Goal: Transaction & Acquisition: Purchase product/service

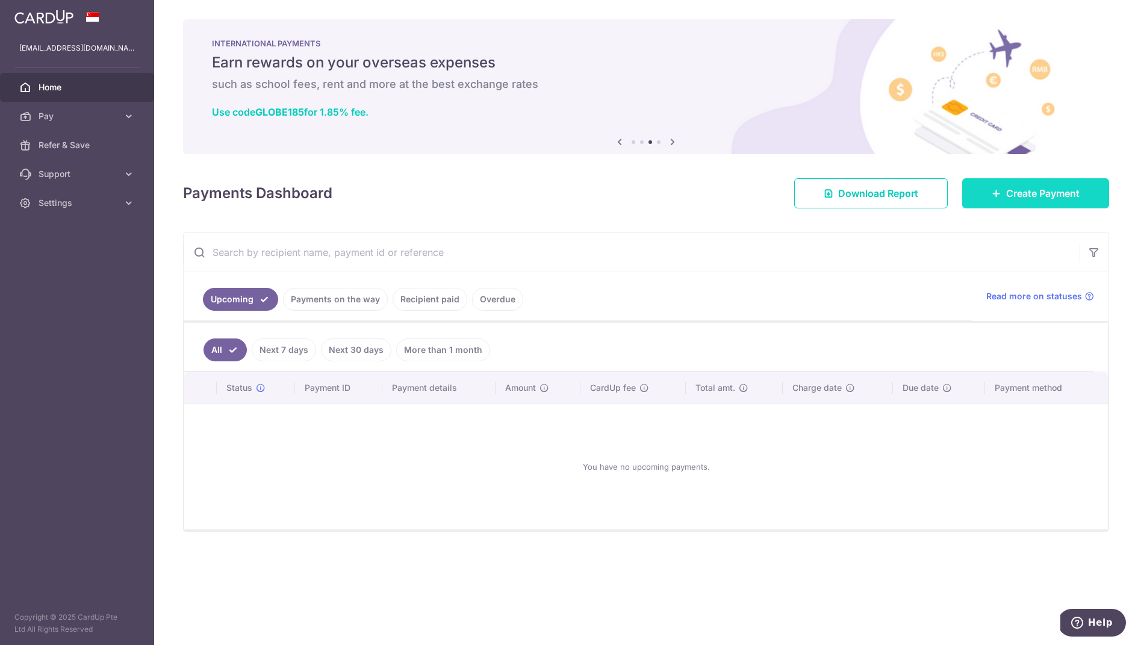
click at [1047, 202] on link "Create Payment" at bounding box center [1035, 193] width 147 height 30
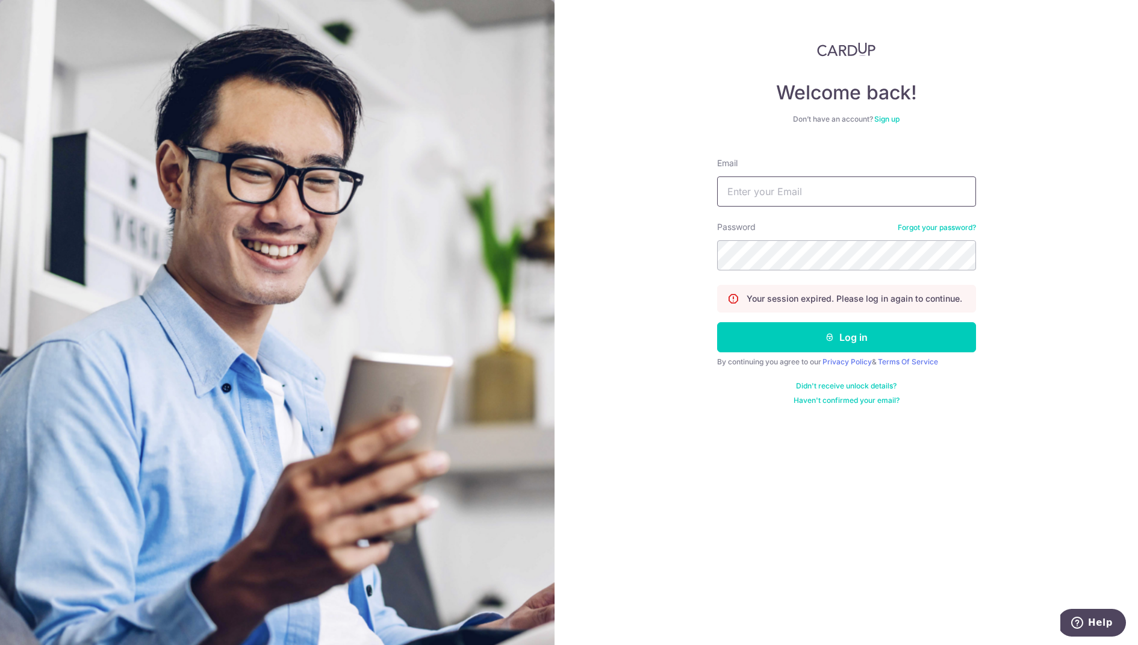
click at [775, 186] on input "Email" at bounding box center [846, 191] width 259 height 30
type input "weisheng.du@gmail.com"
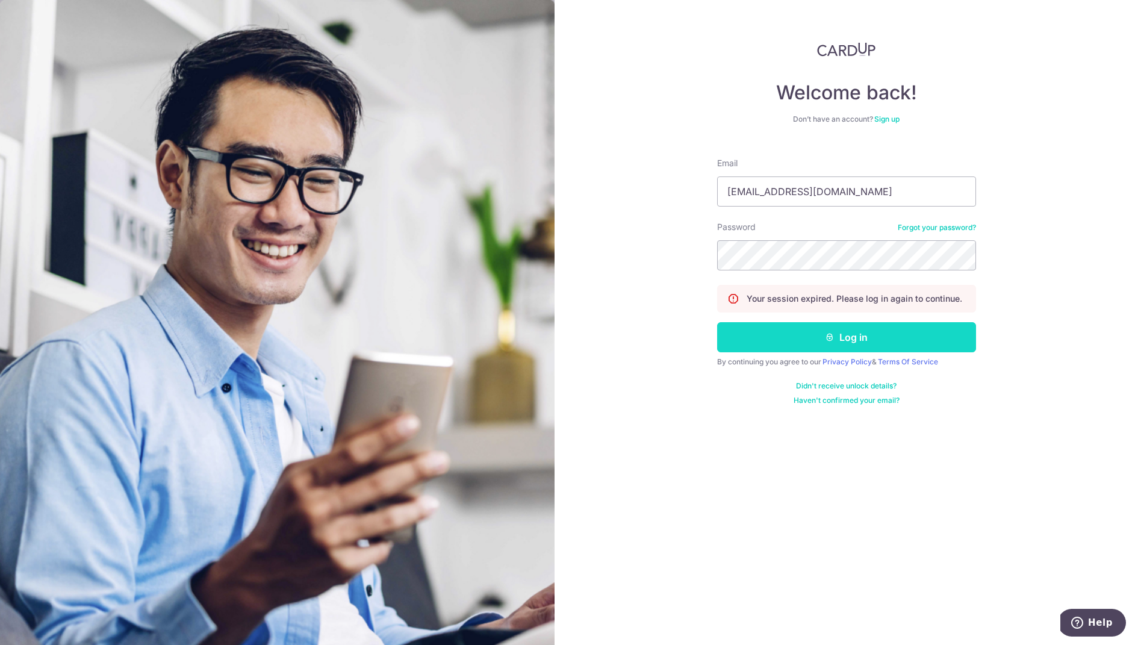
click at [819, 330] on button "Log in" at bounding box center [846, 337] width 259 height 30
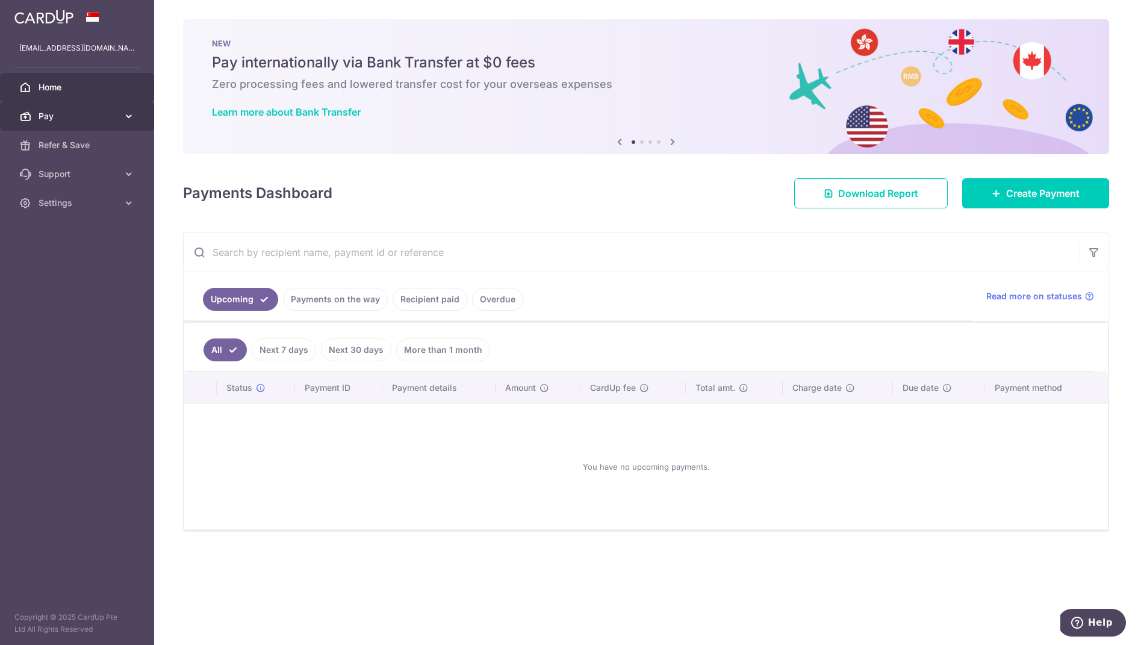
click at [111, 115] on span "Pay" at bounding box center [79, 116] width 80 height 12
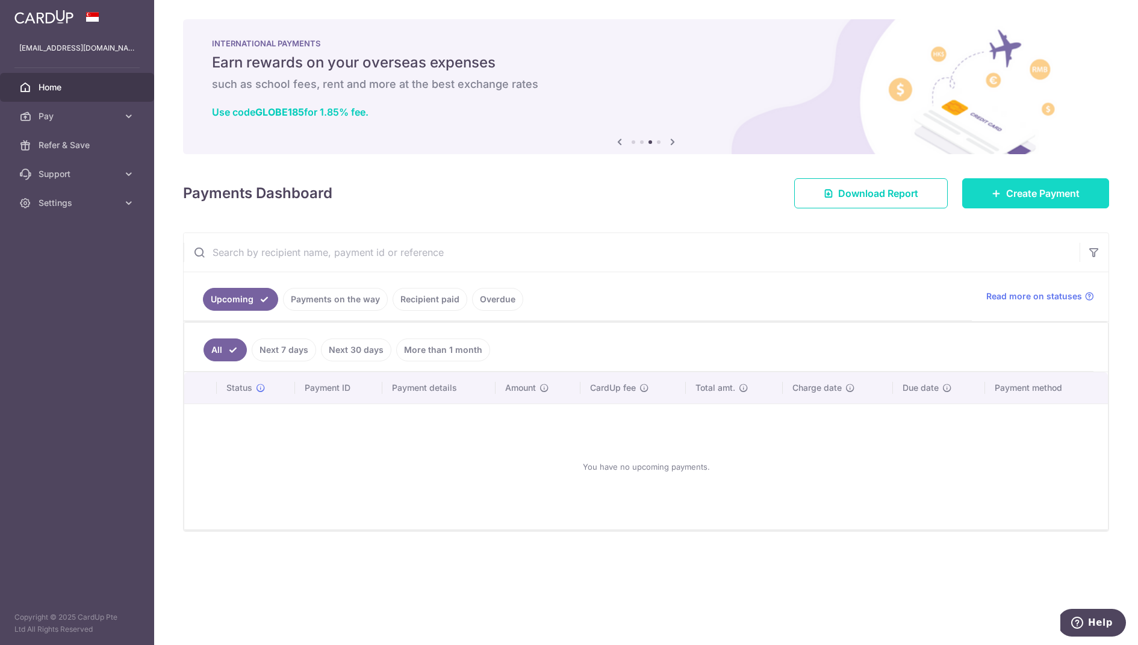
click at [1025, 194] on span "Create Payment" at bounding box center [1042, 193] width 73 height 14
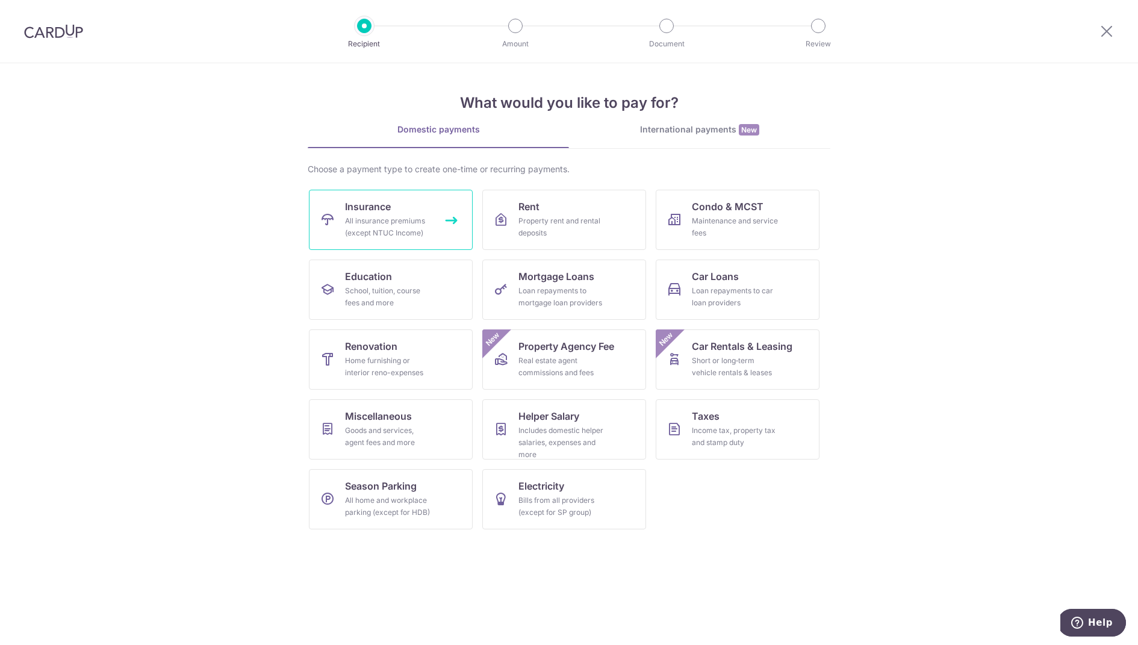
click at [404, 213] on link "Insurance All insurance premiums (except NTUC Income)" at bounding box center [391, 220] width 164 height 60
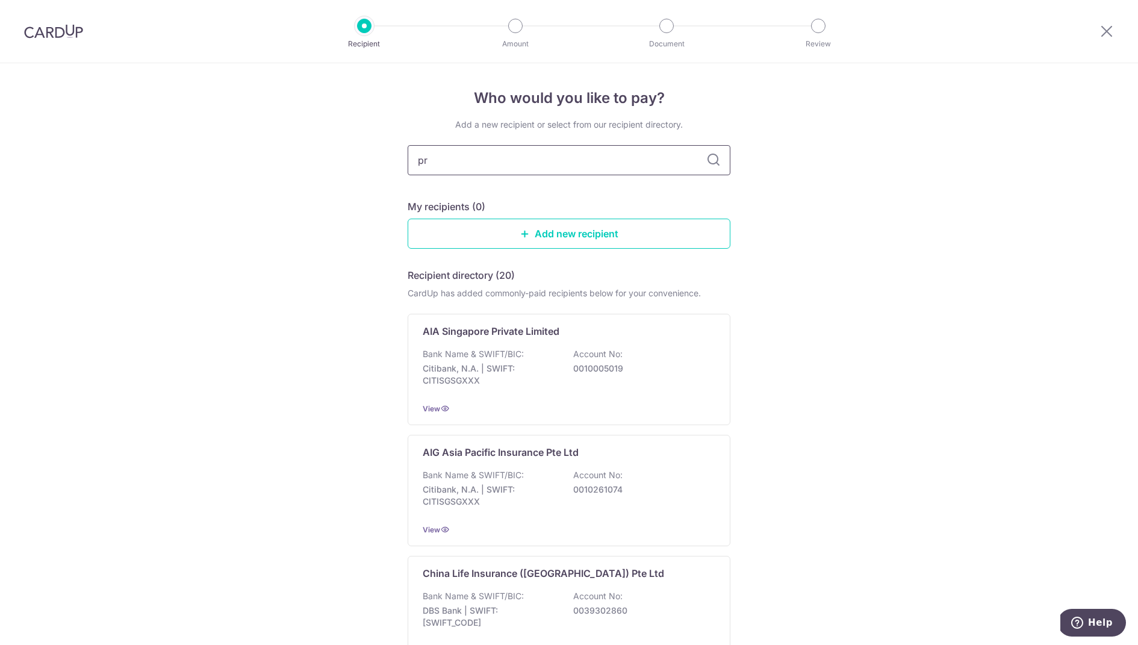
type input "pru"
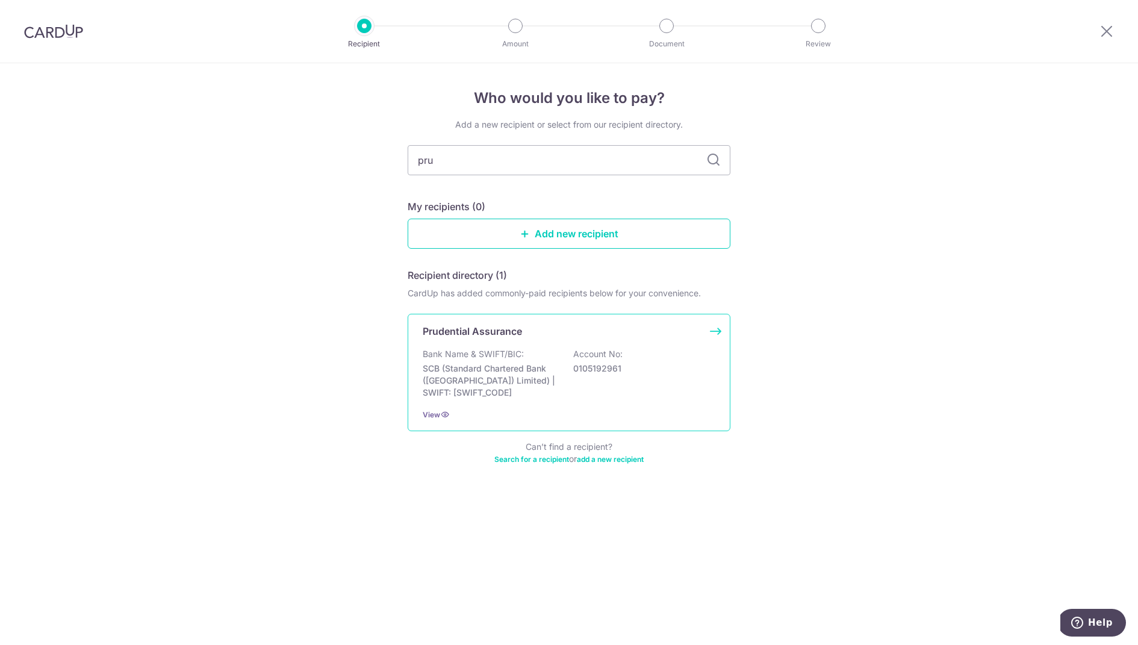
click at [487, 321] on div "Prudential Assurance Bank Name & SWIFT/BIC: SCB (Standard Chartered Bank (Singa…" at bounding box center [569, 372] width 323 height 117
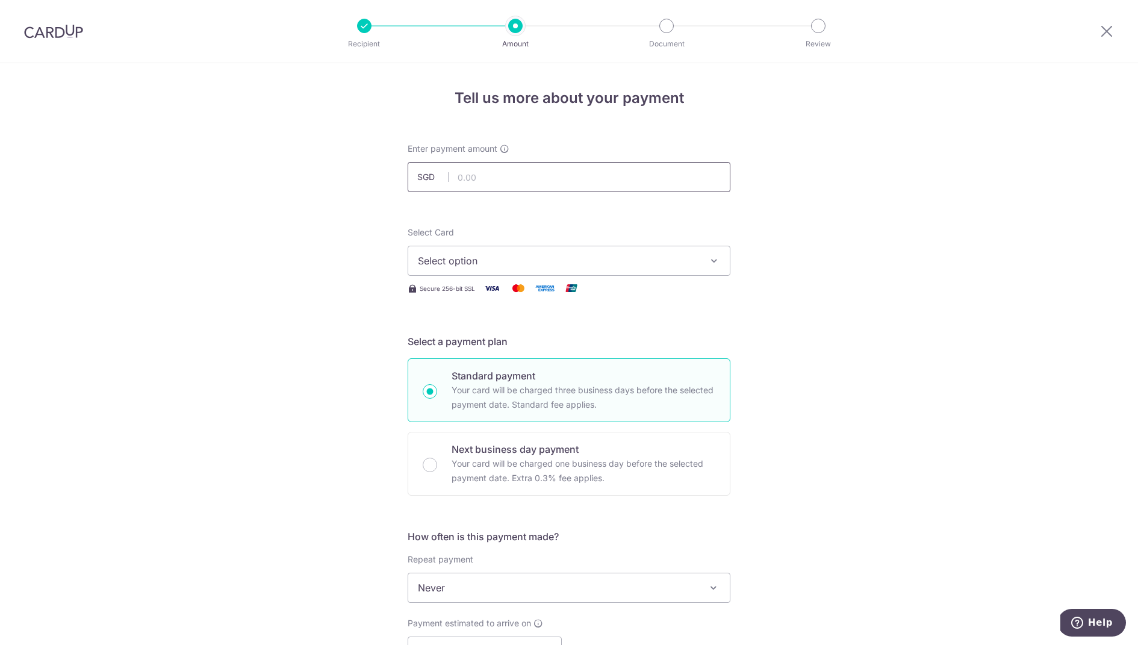
click at [495, 183] on input "text" at bounding box center [569, 177] width 323 height 30
paste input "6,042.96"
click at [293, 214] on div "Tell us more about your payment Enter payment amount SGD 6042.96 Select Card Se…" at bounding box center [569, 608] width 1138 height 1090
type input "6,042.96"
click at [475, 263] on span "Select option" at bounding box center [558, 261] width 281 height 14
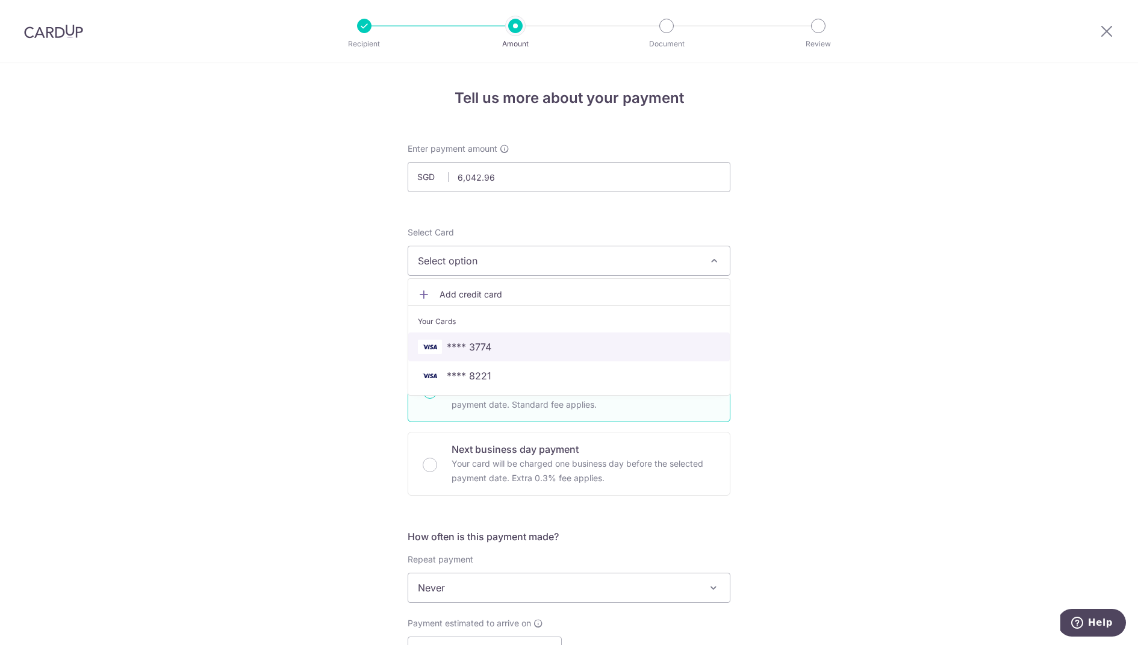
click at [512, 350] on span "**** 3774" at bounding box center [569, 347] width 302 height 14
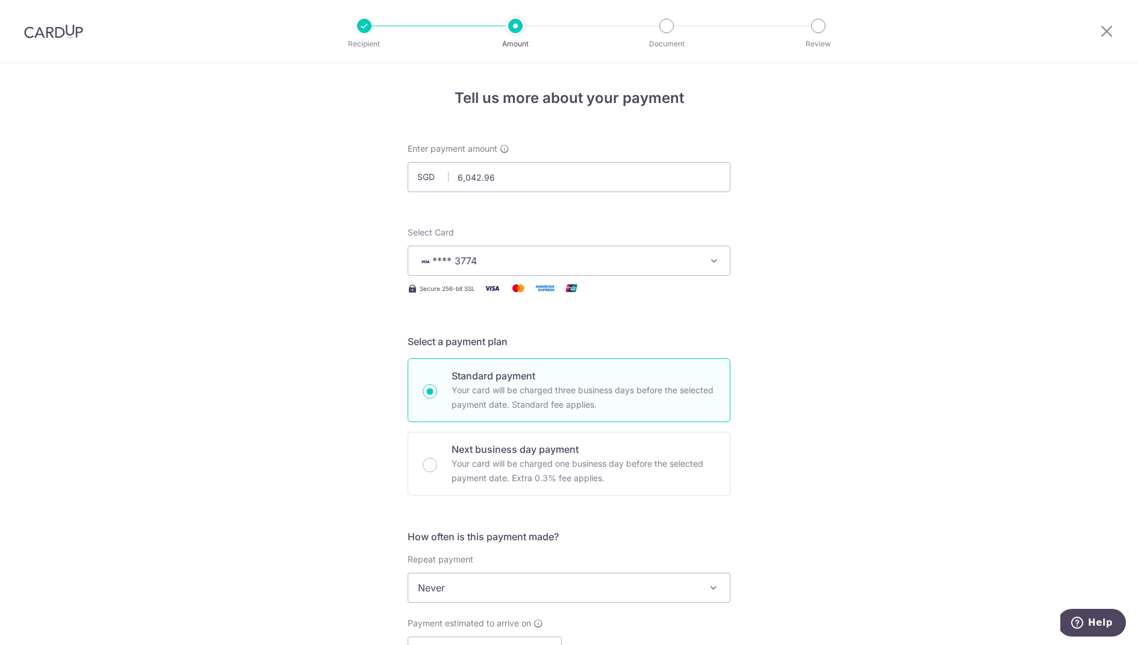
click at [272, 343] on div "Tell us more about your payment Enter payment amount SGD 6,042.96 6042.96 Selec…" at bounding box center [569, 608] width 1138 height 1090
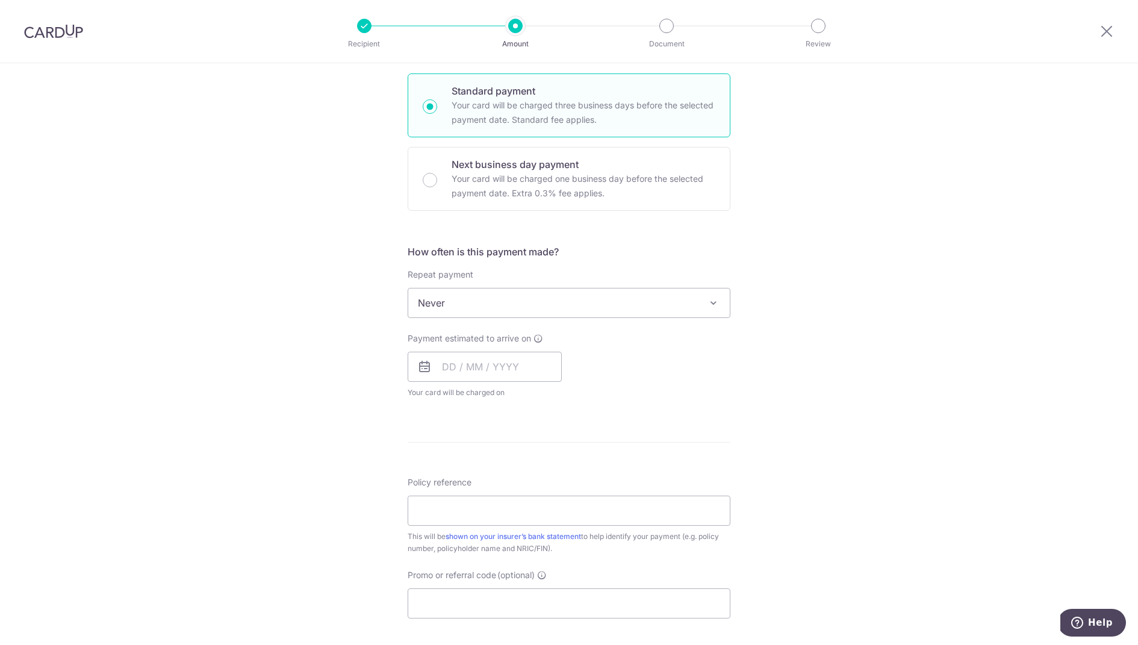
scroll to position [292, 0]
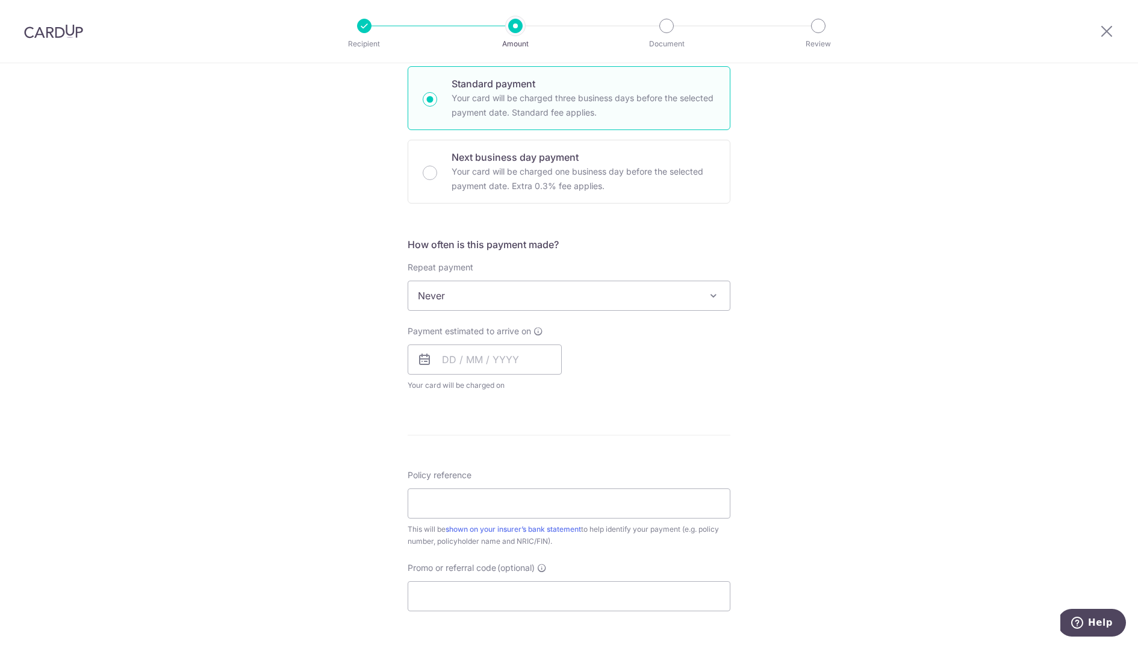
click at [696, 293] on span "Never" at bounding box center [569, 295] width 322 height 29
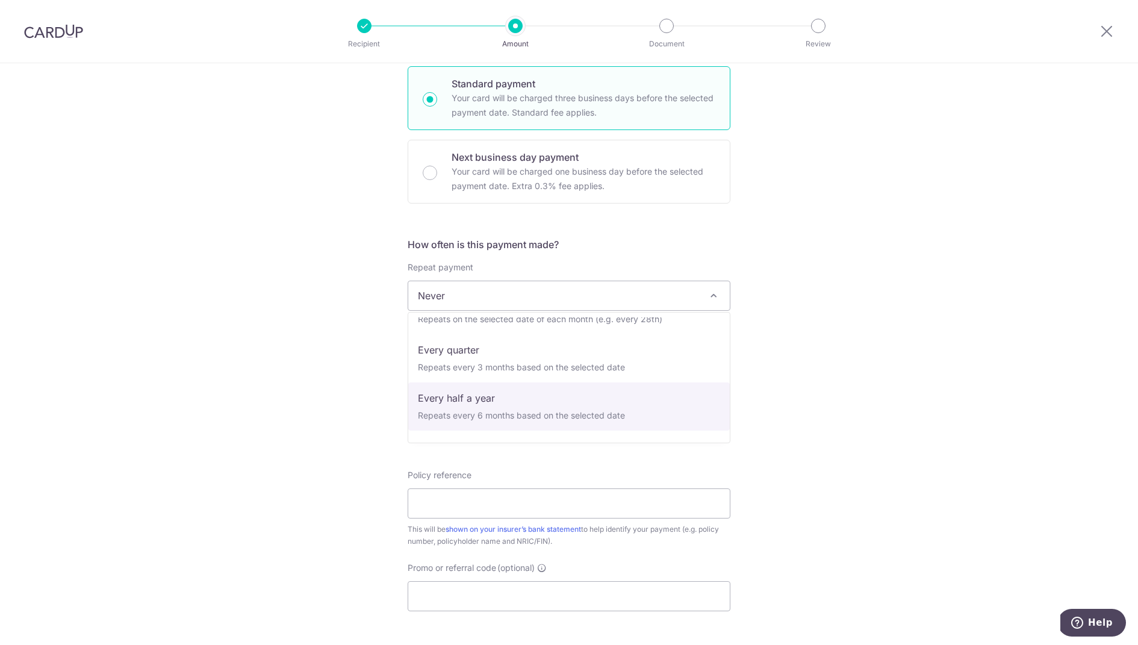
scroll to position [169, 0]
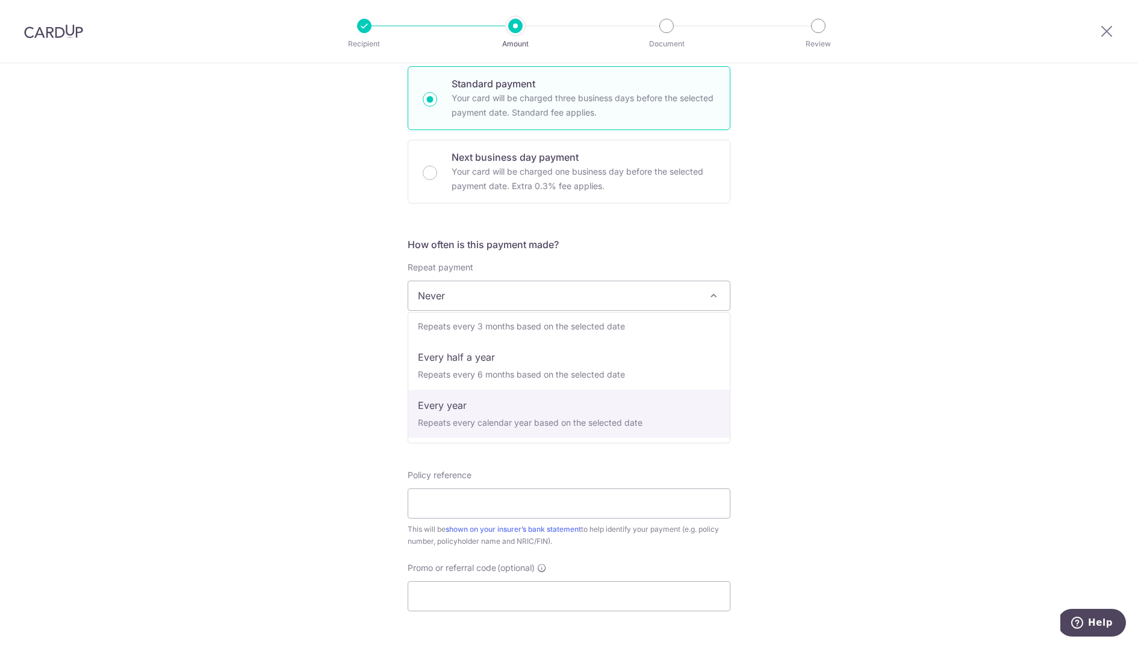
select select "6"
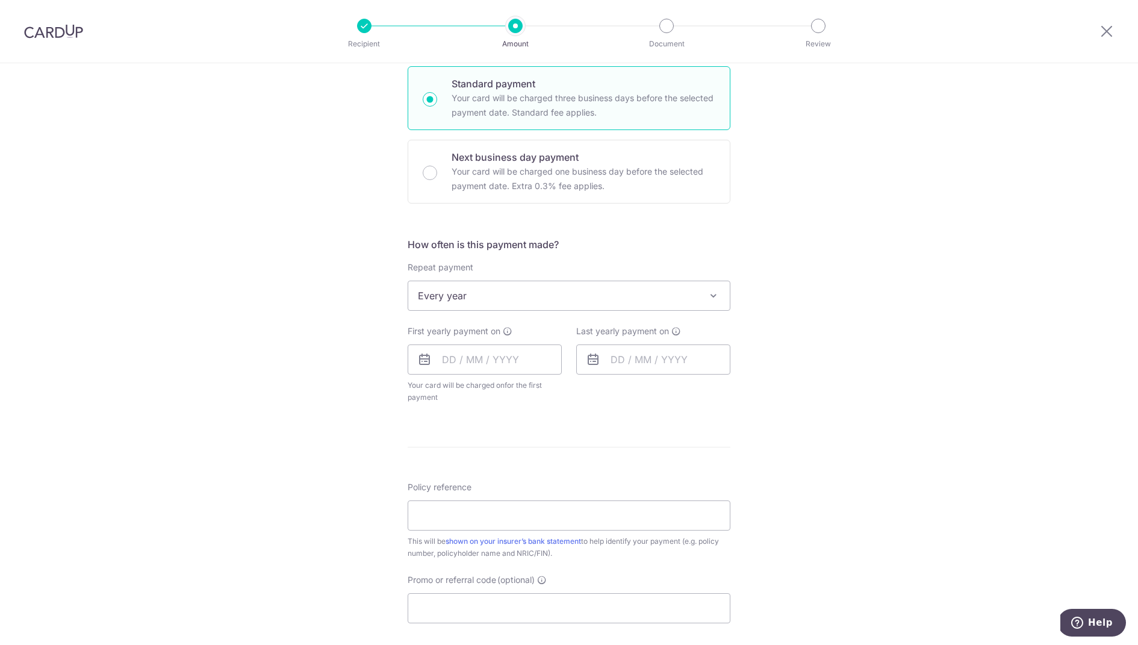
click at [811, 363] on div "Tell us more about your payment Enter payment amount SGD 6,042.96 6042.96 Selec…" at bounding box center [569, 322] width 1138 height 1102
click at [509, 358] on input "text" at bounding box center [485, 360] width 154 height 30
click at [479, 544] on link "30" at bounding box center [480, 541] width 19 height 19
type input "30/09/2025"
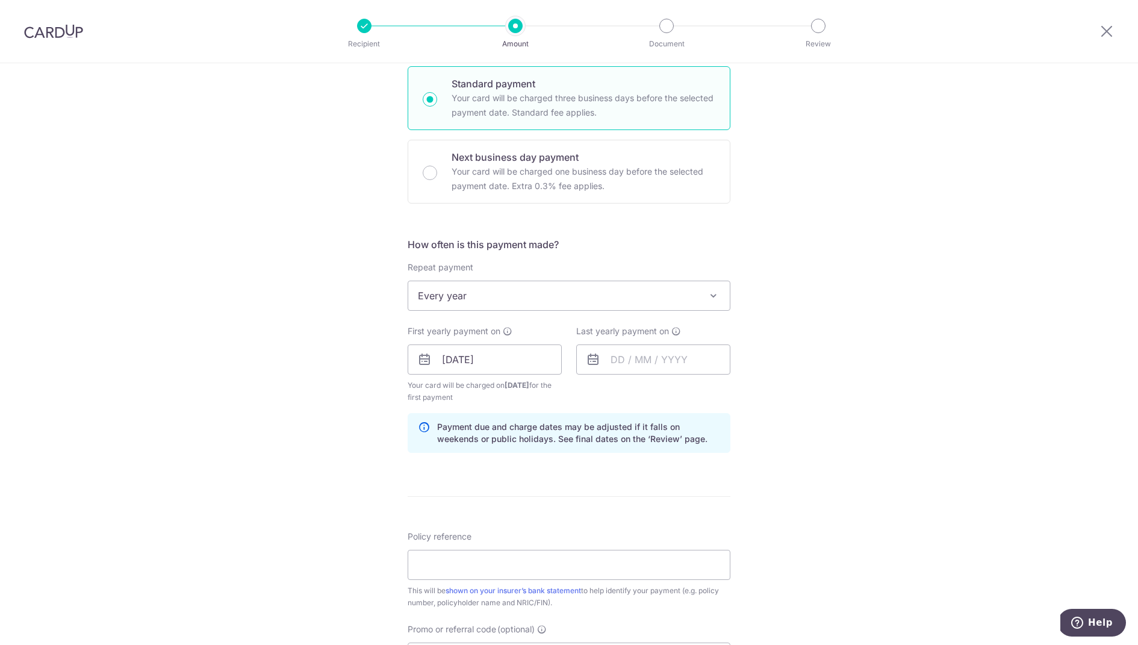
click at [355, 475] on div "Tell us more about your payment Enter payment amount SGD 6,042.96 6042.96 Selec…" at bounding box center [569, 346] width 1138 height 1151
click at [694, 360] on input "text" at bounding box center [653, 360] width 154 height 30
click at [711, 392] on select "2025 2026 2027 2028 2029 2030 2031 2032 2033 2034 2035" at bounding box center [701, 392] width 32 height 10
click at [670, 538] on link "30" at bounding box center [673, 541] width 19 height 19
type input "30/09/2026"
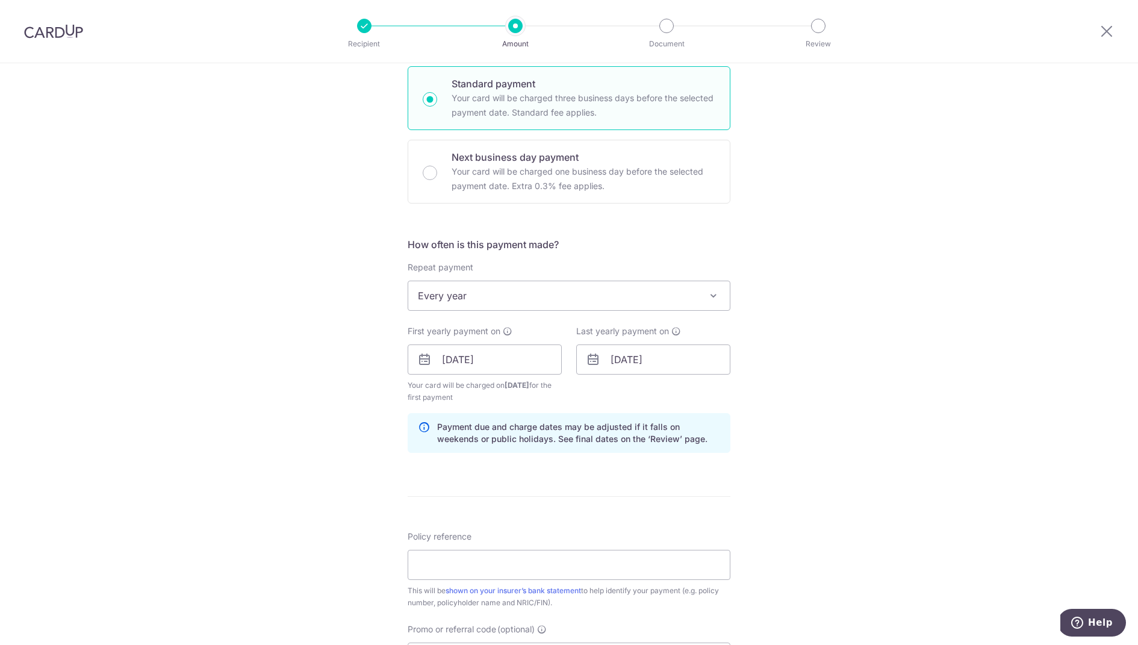
click at [941, 378] on div "Tell us more about your payment Enter payment amount SGD 6,042.96 6042.96 Selec…" at bounding box center [569, 346] width 1138 height 1151
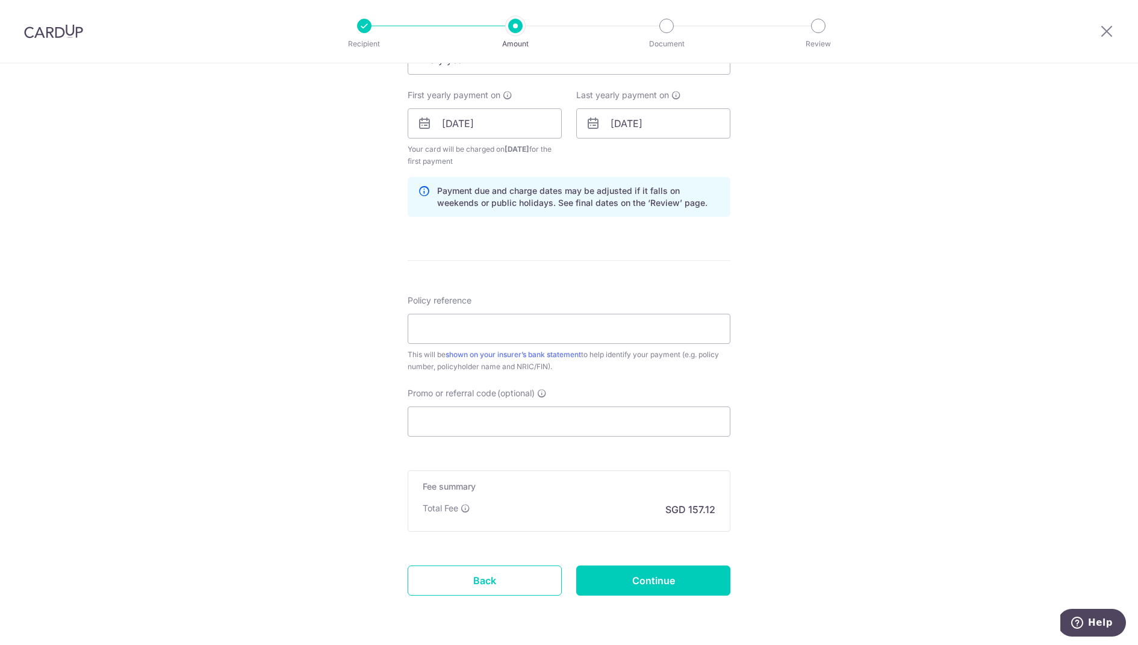
scroll to position [531, 0]
click at [474, 316] on input "Policy reference" at bounding box center [569, 326] width 323 height 30
paste input "60142207"
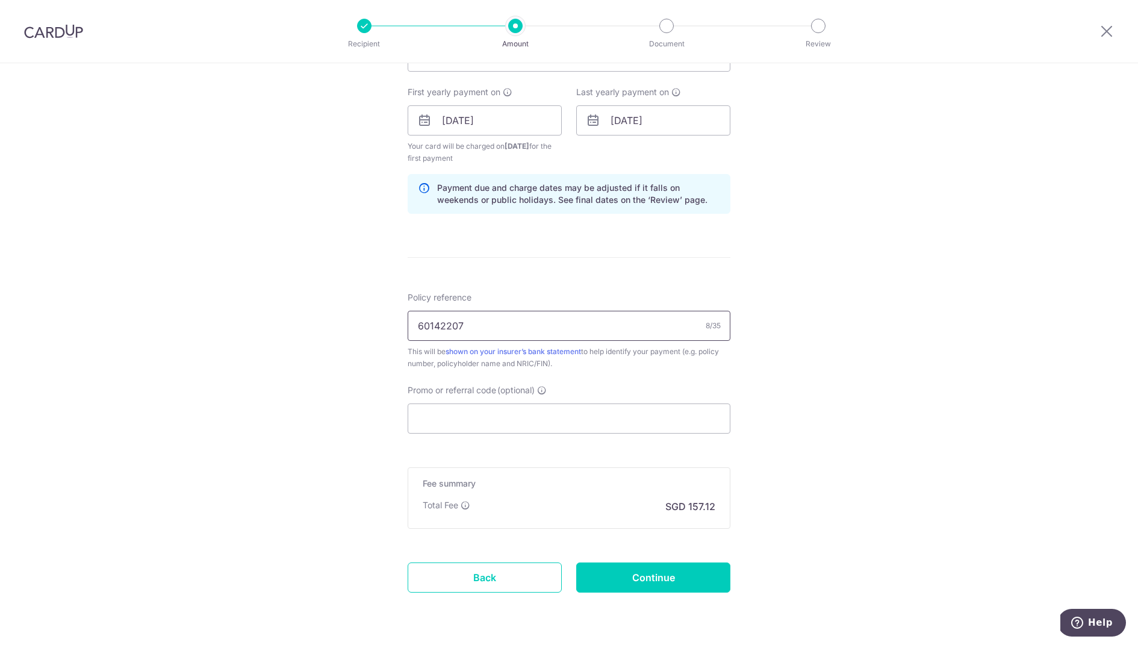
type input "60142207"
click at [292, 343] on div "Tell us more about your payment Enter payment amount SGD 6,042.96 6042.96 Selec…" at bounding box center [569, 107] width 1138 height 1151
click at [531, 413] on input "Promo or referral code (optional)" at bounding box center [569, 419] width 323 height 30
paste input "REC185"
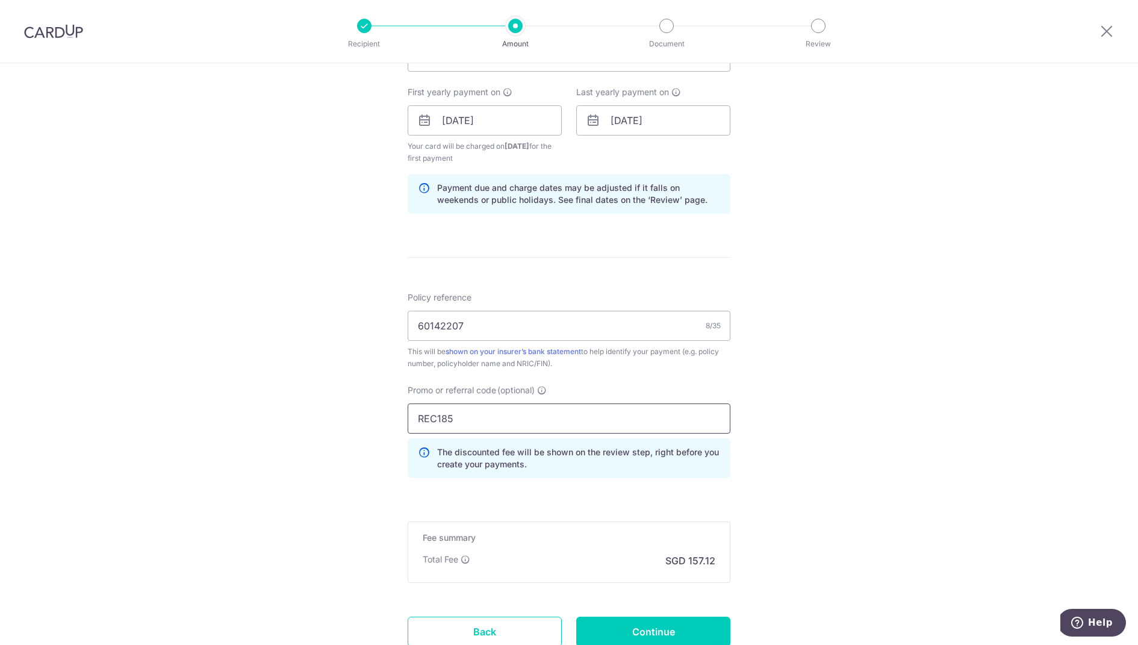
type input "REC185"
click at [293, 430] on div "Tell us more about your payment Enter payment amount SGD 6,042.96 6042.96 Selec…" at bounding box center [569, 134] width 1138 height 1205
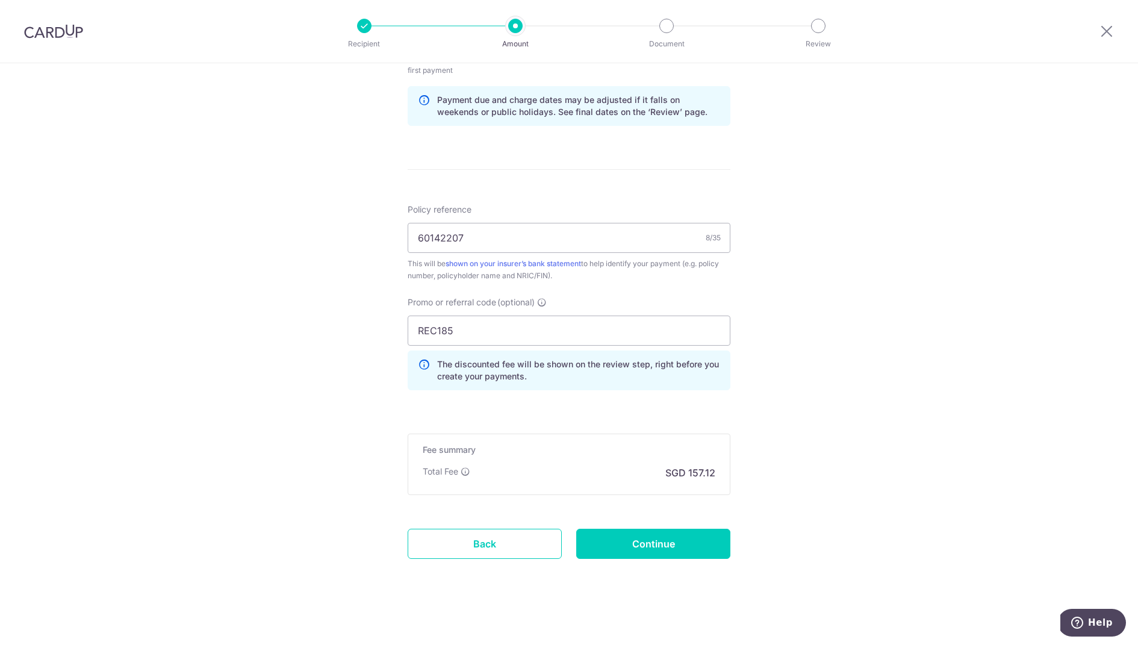
scroll to position [619, 0]
click at [675, 540] on input "Continue" at bounding box center [653, 544] width 154 height 30
type input "Create Schedule"
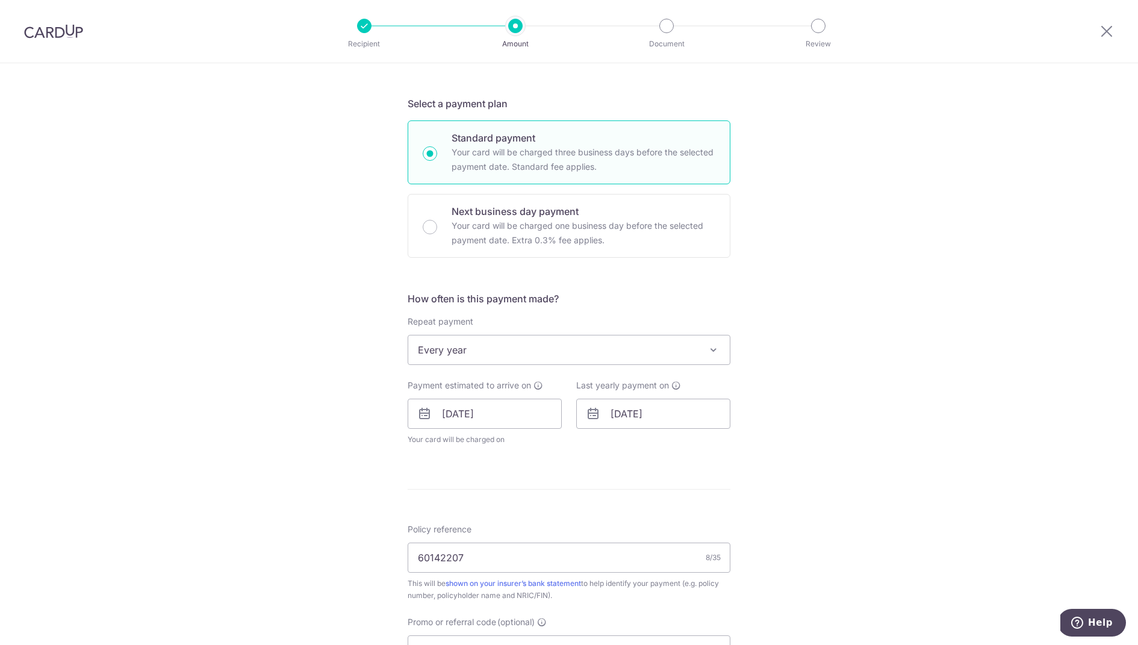
scroll to position [296, 0]
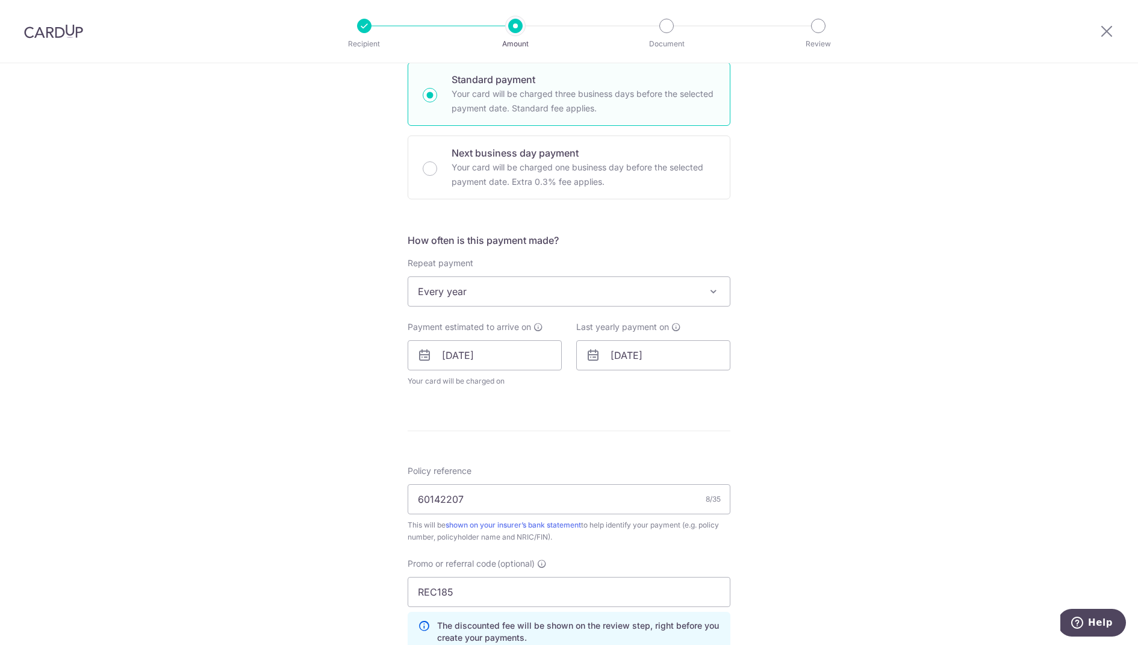
click at [719, 292] on span at bounding box center [714, 291] width 14 height 14
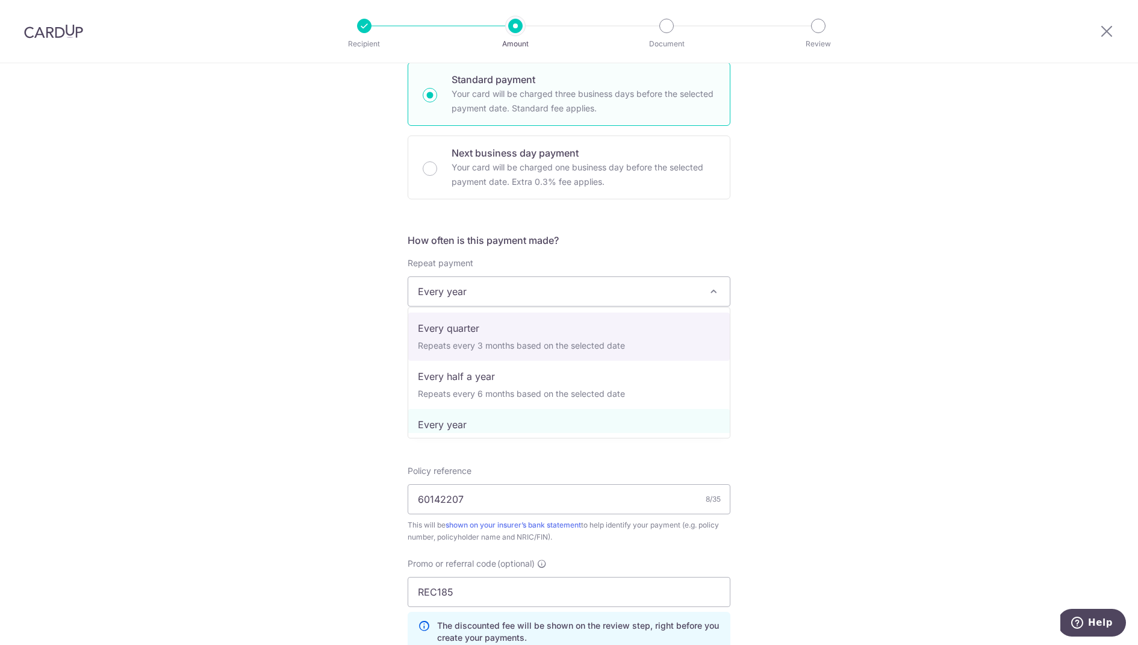
scroll to position [0, 0]
select select "1"
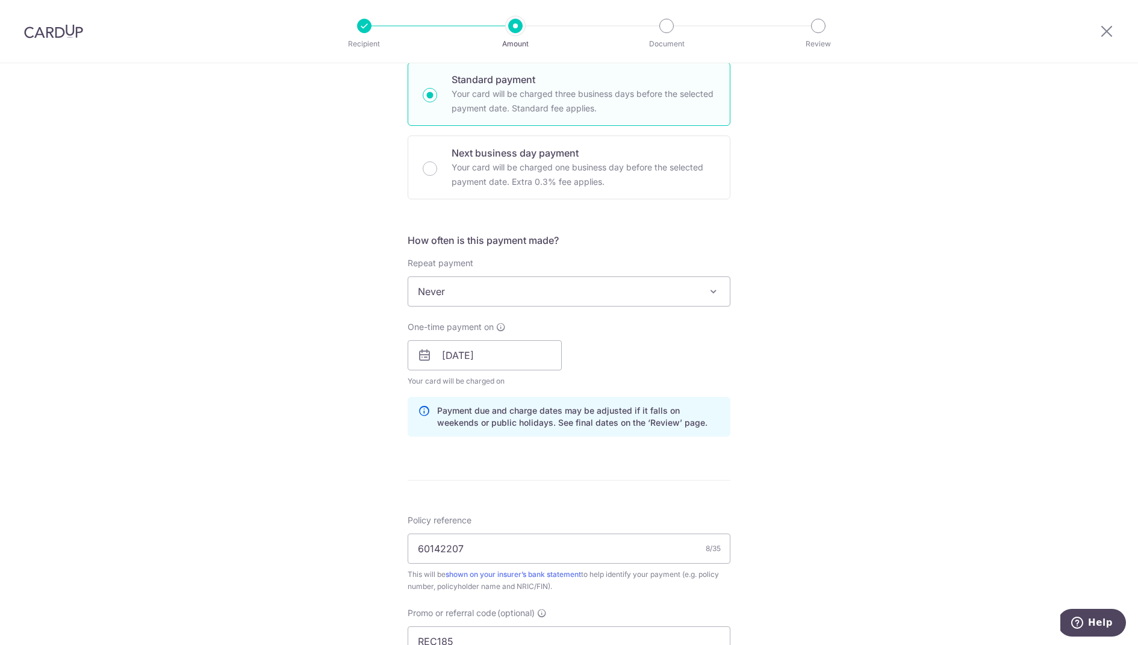
click at [822, 313] on div "Tell us more about your payment Enter payment amount SGD 6,042.96 6042.96 Selec…" at bounding box center [569, 363] width 1138 height 1193
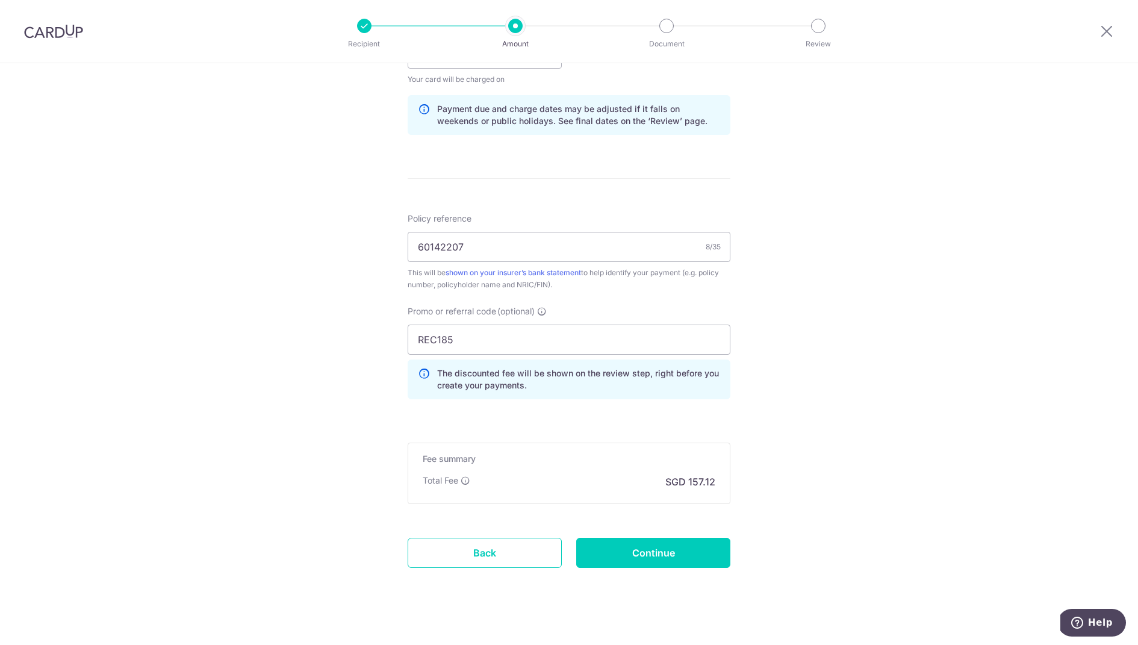
scroll to position [607, 0]
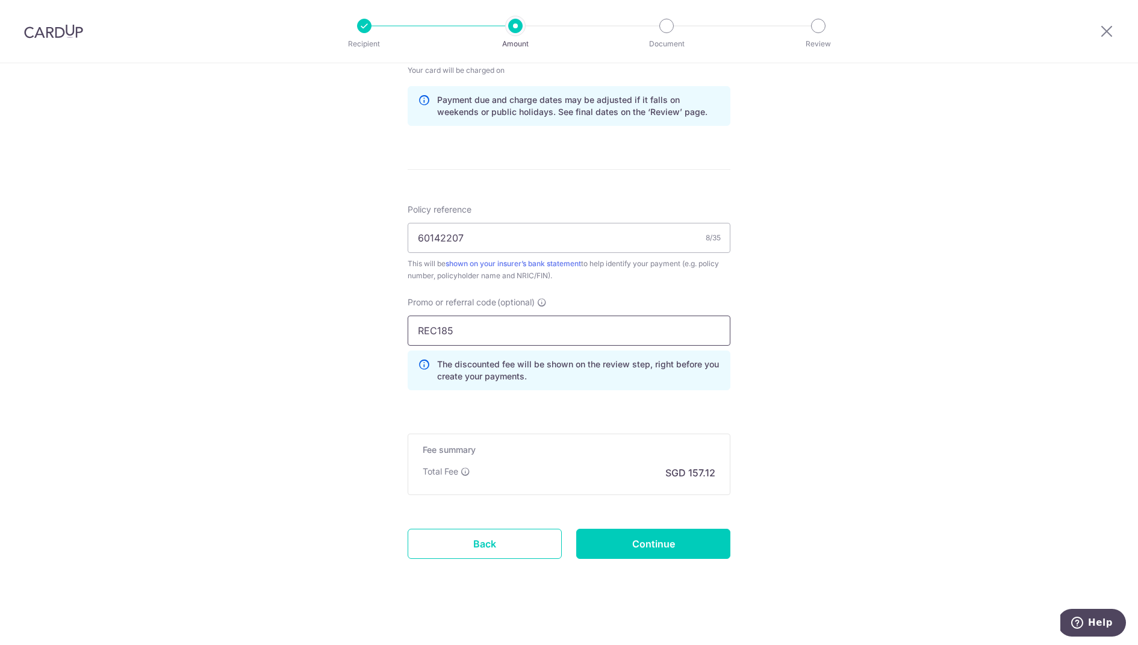
click at [431, 322] on input "REC185" at bounding box center [569, 331] width 323 height 30
paste input "OFF22"
type input "OFF225"
click at [327, 310] on div "Tell us more about your payment Enter payment amount SGD 6,042.96 6042.96 Selec…" at bounding box center [569, 52] width 1138 height 1193
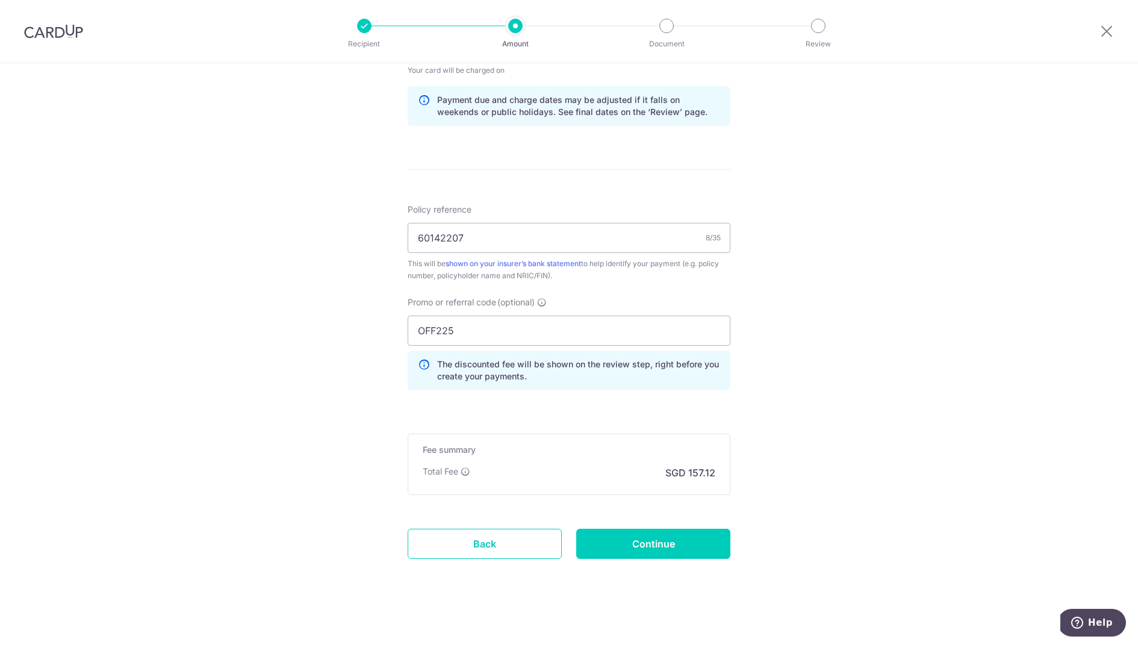
click at [267, 355] on div "Tell us more about your payment Enter payment amount SGD 6,042.96 6042.96 Selec…" at bounding box center [569, 52] width 1138 height 1193
click at [690, 537] on input "Continue" at bounding box center [653, 544] width 154 height 30
type input "Update Schedule"
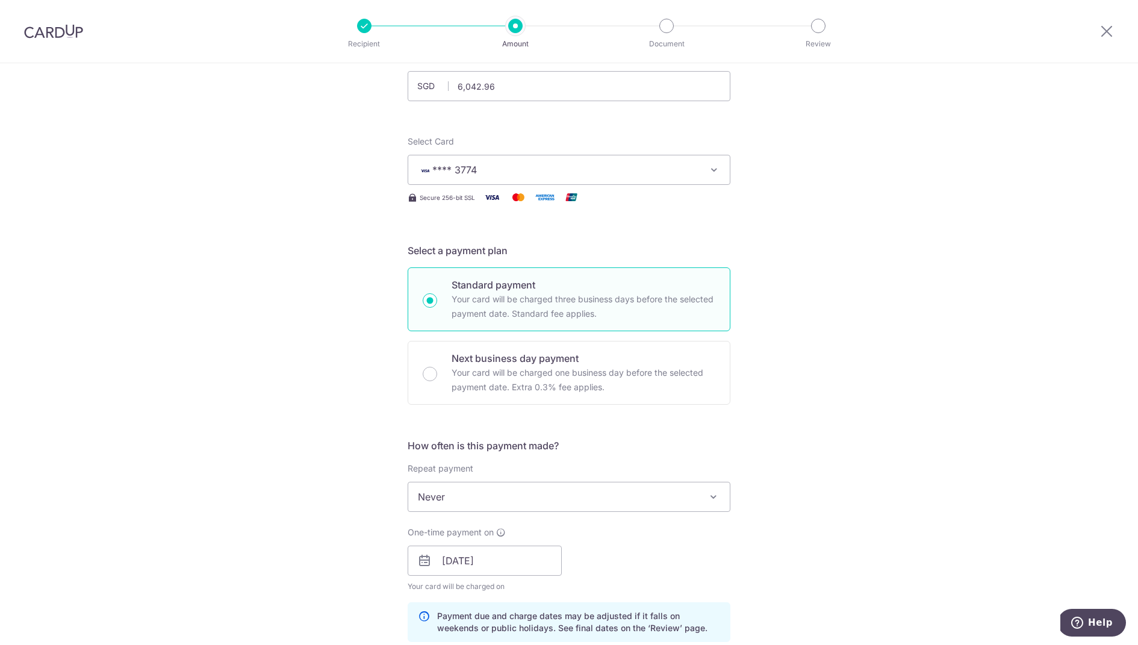
scroll to position [95, 0]
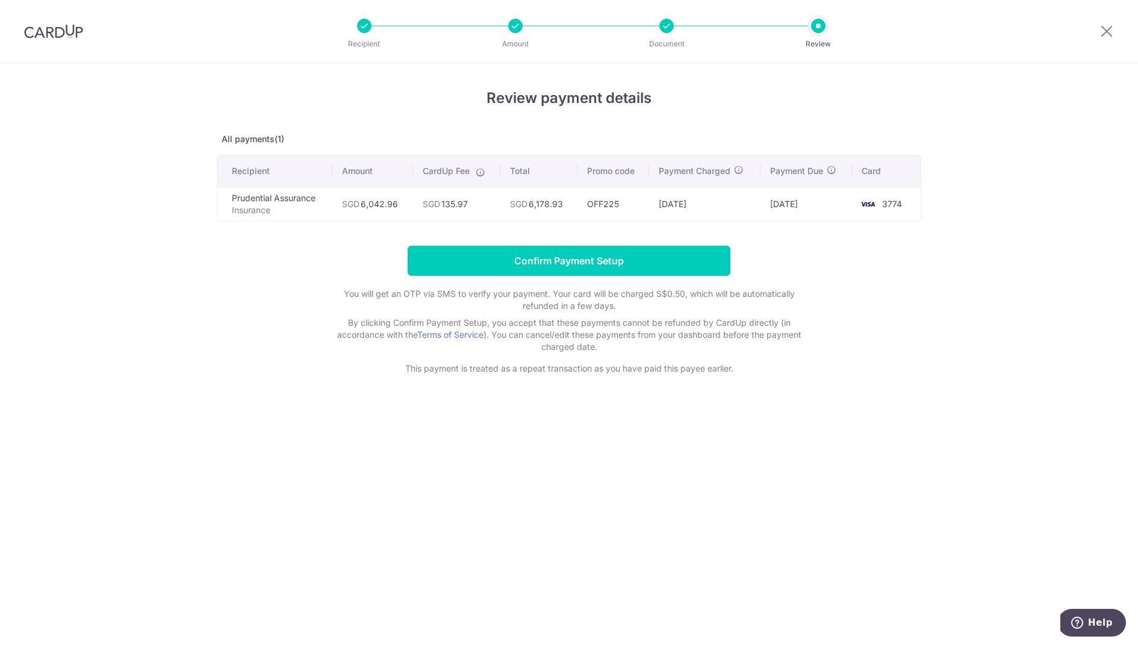
click at [453, 202] on td "SGD 135.97" at bounding box center [456, 204] width 87 height 34
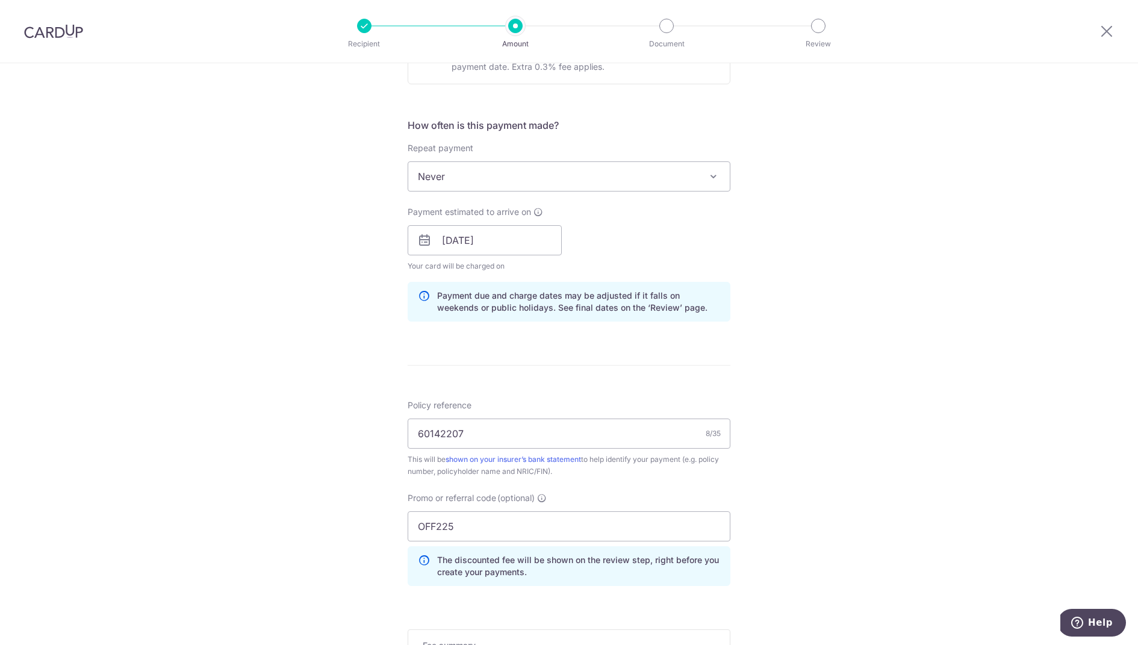
scroll to position [417, 0]
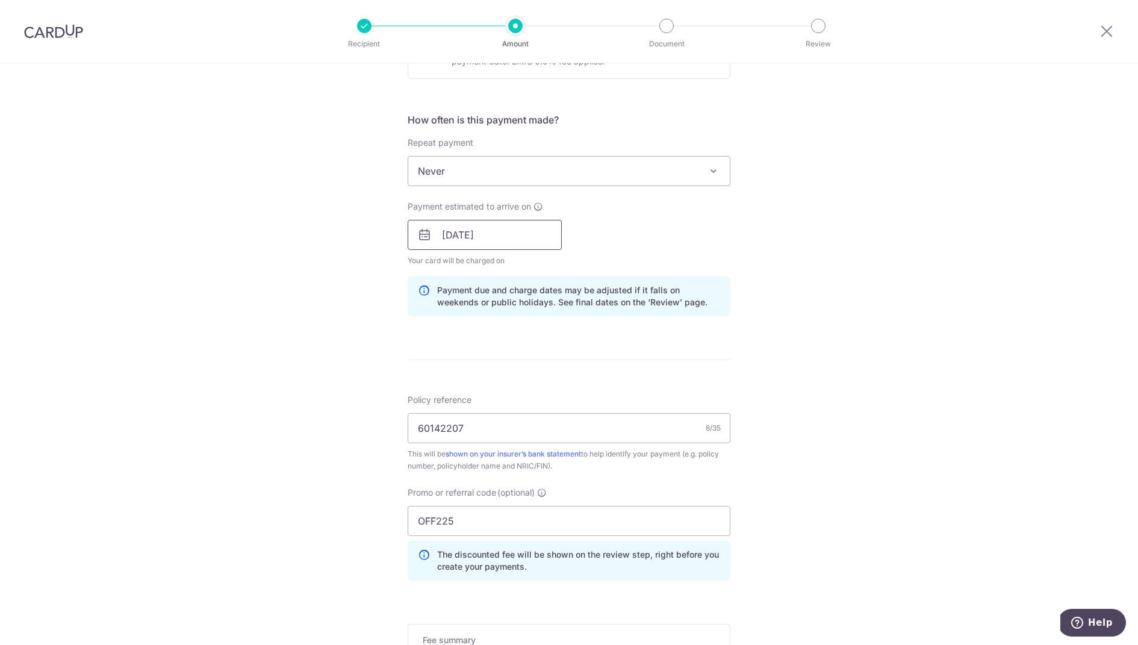
click at [532, 239] on input "[DATE]" at bounding box center [485, 235] width 154 height 30
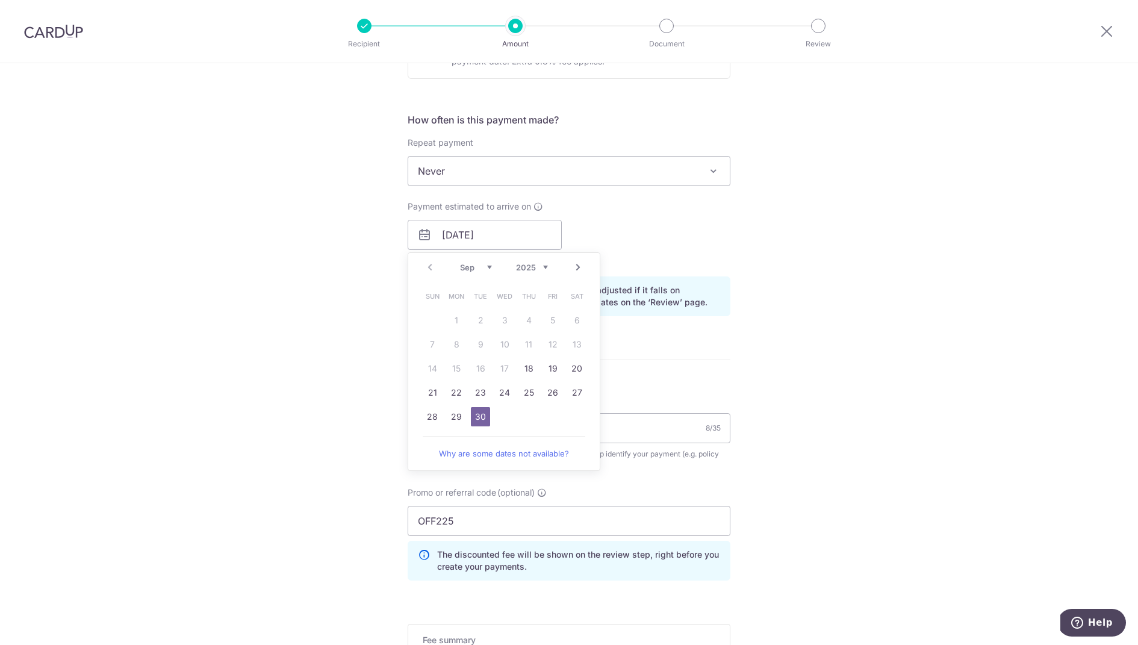
click at [578, 267] on link "Next" at bounding box center [578, 267] width 14 height 14
click at [529, 319] on link "2" at bounding box center [528, 320] width 19 height 19
type input "[DATE]"
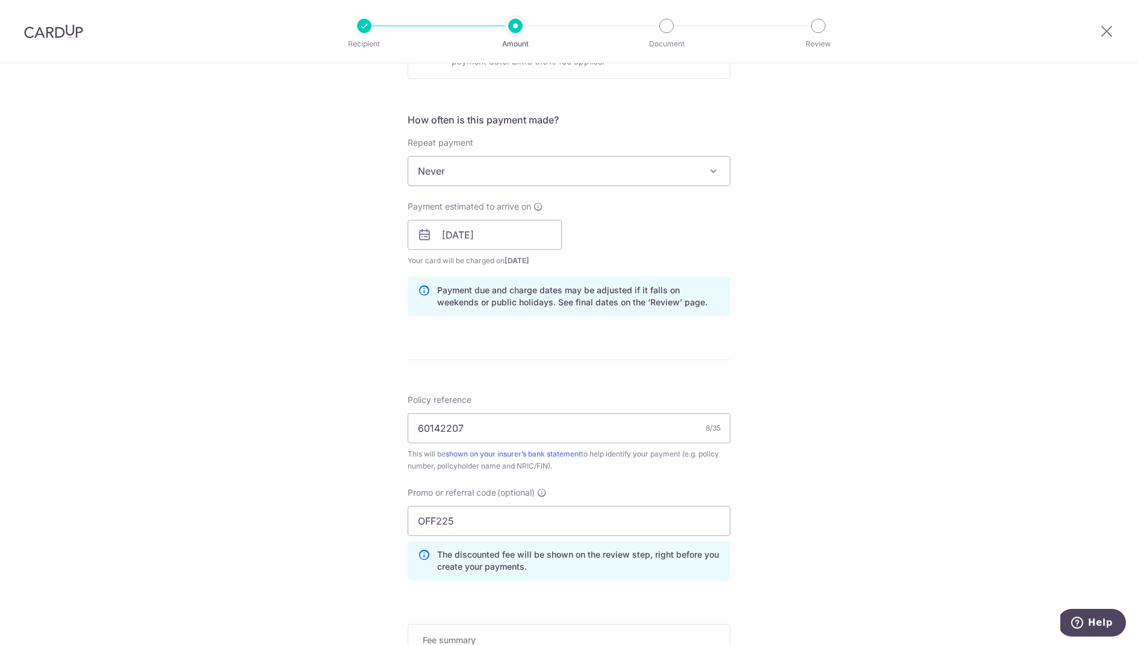
click at [864, 350] on div "Tell us more about your payment Enter payment amount SGD 6,042.96 6042.96 Selec…" at bounding box center [569, 242] width 1138 height 1193
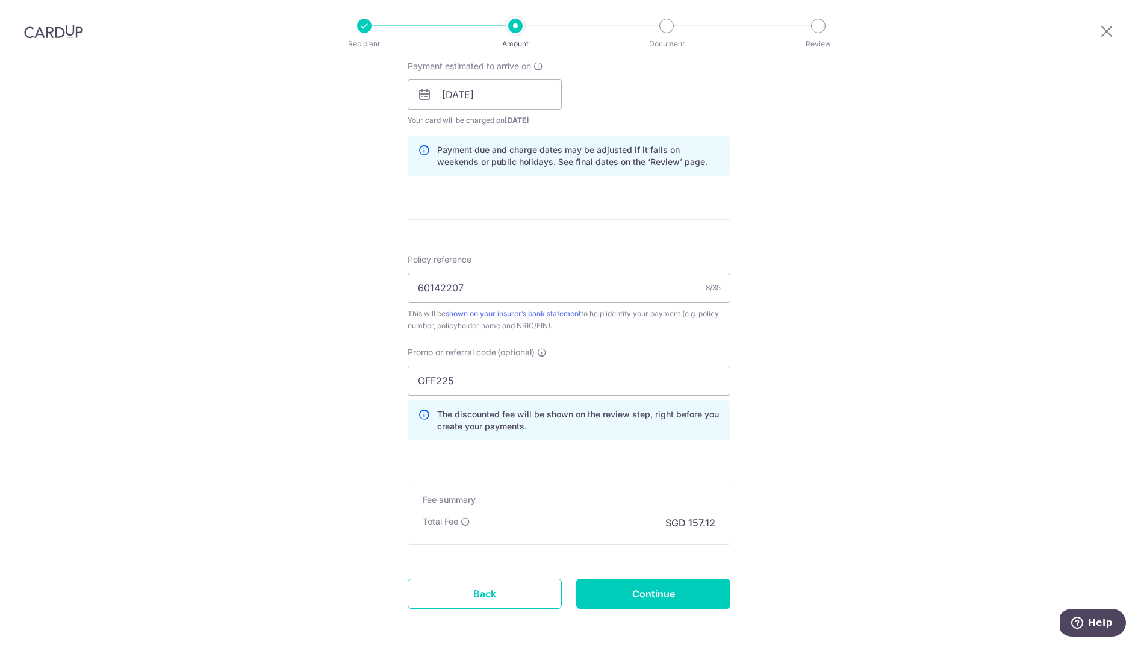
scroll to position [607, 0]
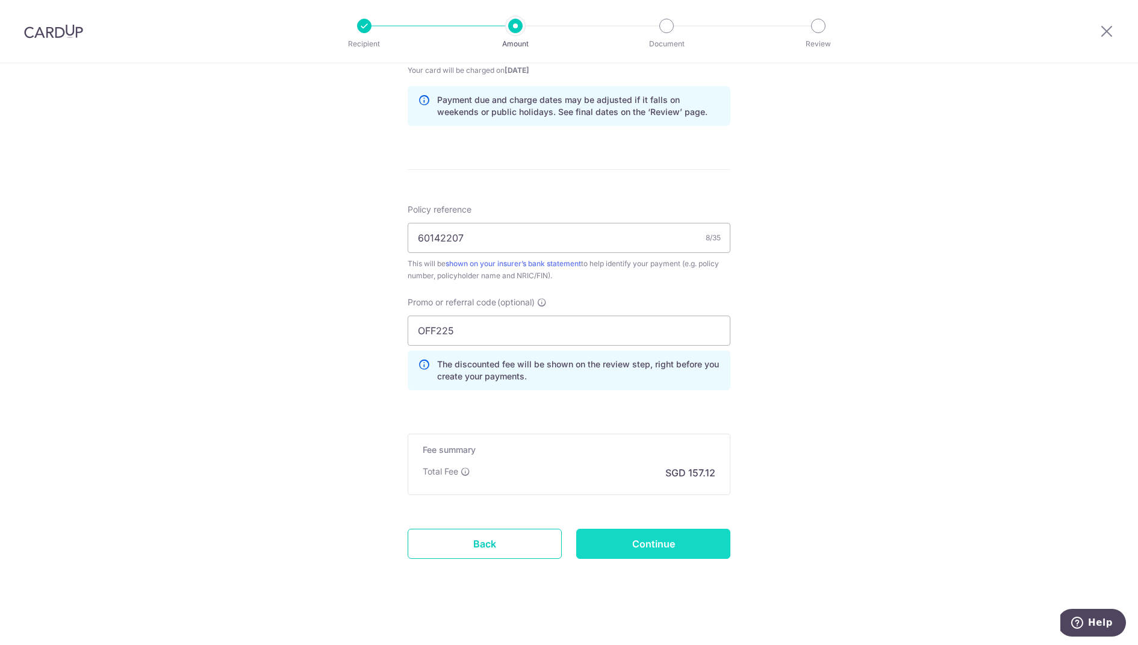
click at [663, 535] on input "Continue" at bounding box center [653, 544] width 154 height 30
type input "Update Schedule"
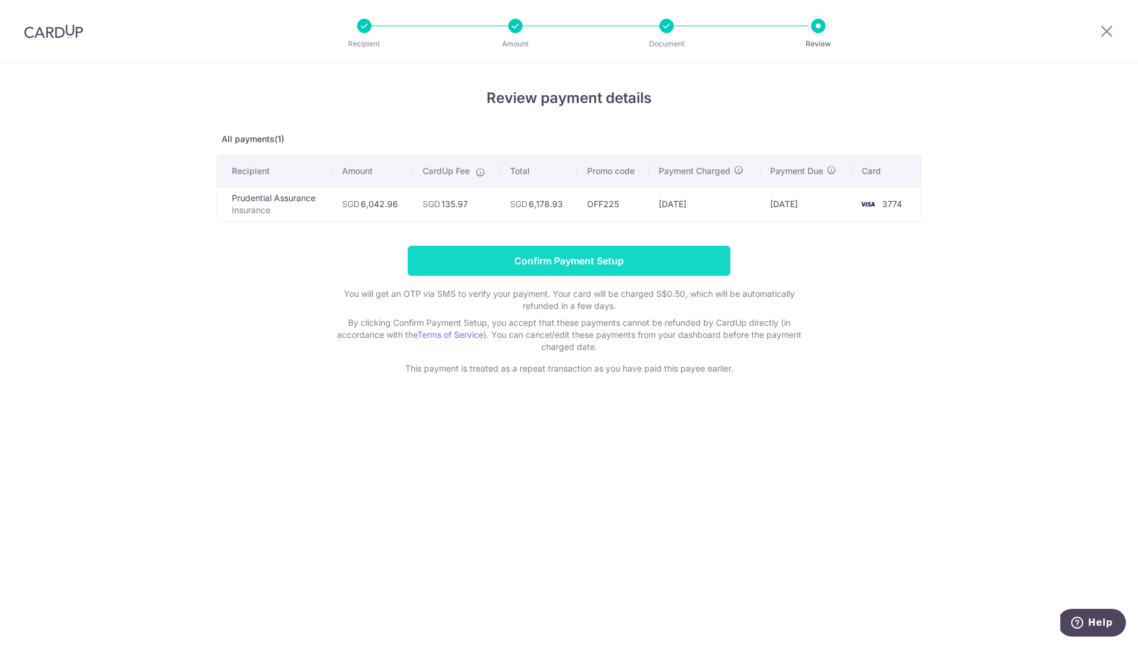
click at [543, 257] on input "Confirm Payment Setup" at bounding box center [569, 261] width 323 height 30
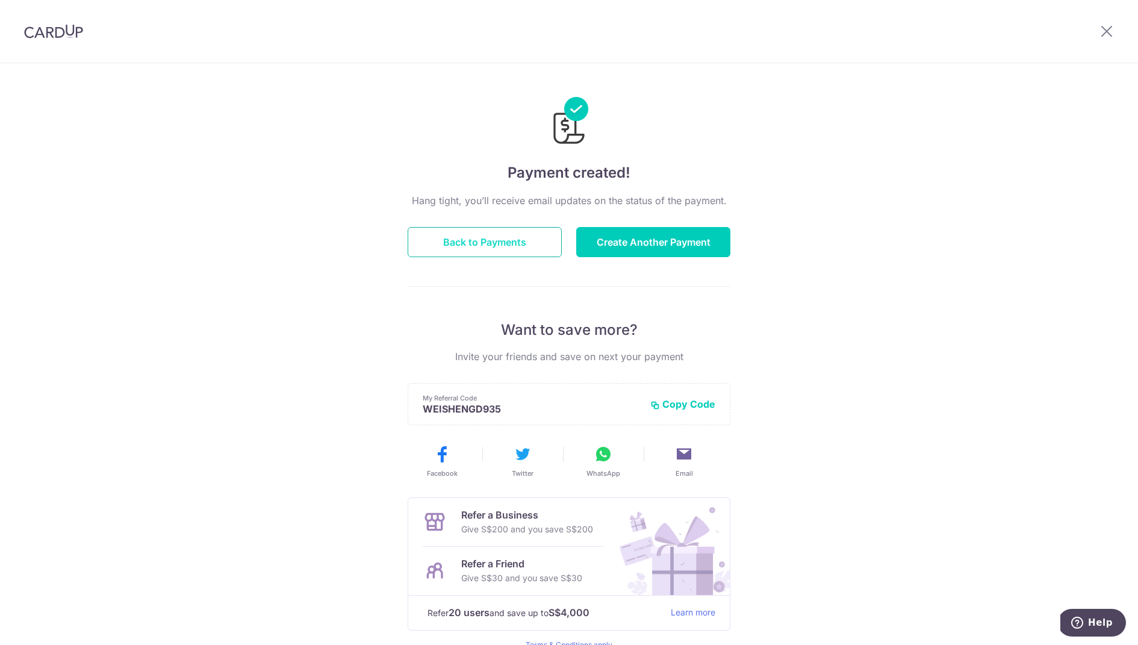
click at [517, 237] on button "Back to Payments" at bounding box center [485, 242] width 154 height 30
